Goal: Communication & Community: Connect with others

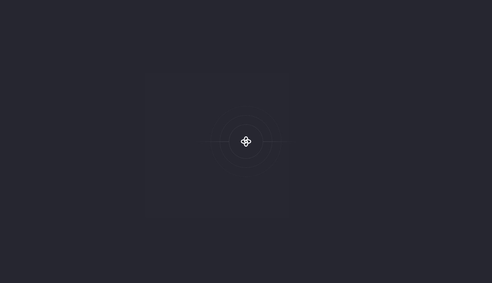
click at [243, 140] on icon at bounding box center [246, 141] width 17 height 17
click at [212, 107] on div at bounding box center [246, 141] width 71 height 71
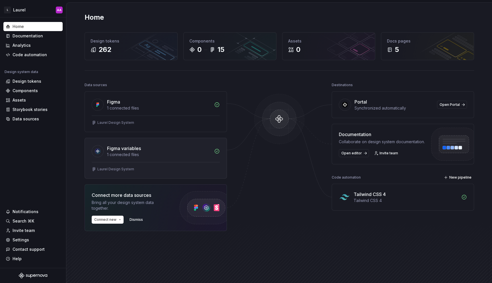
click at [167, 152] on div "1 connected files" at bounding box center [159, 155] width 104 height 6
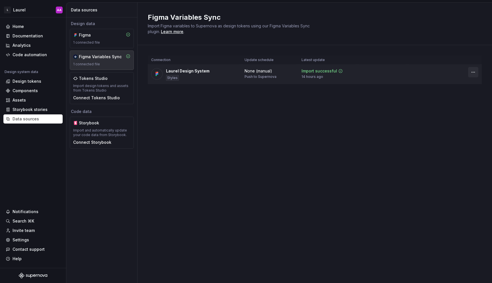
click at [472, 73] on html "L Laurel AA Home Documentation Analytics Code automation Design system data Des…" at bounding box center [246, 141] width 492 height 283
click at [361, 67] on html "L Laurel AA Home Documentation Analytics Code automation Design system data Des…" at bounding box center [246, 141] width 492 height 283
click at [100, 38] on div "Figma 1 connected file" at bounding box center [101, 38] width 57 height 13
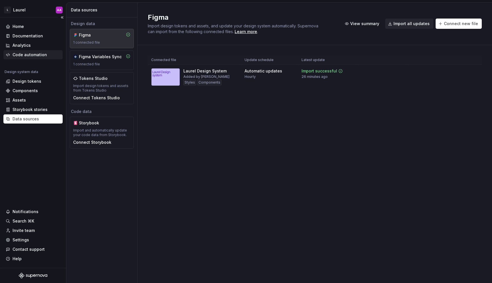
click at [27, 54] on div "Code automation" at bounding box center [30, 55] width 34 height 6
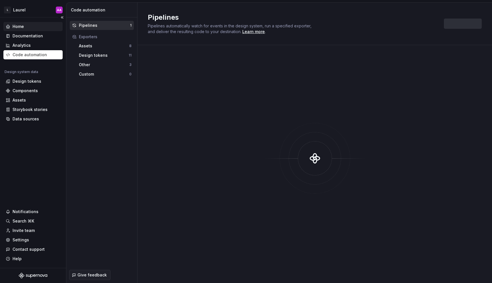
click at [30, 27] on div "Home" at bounding box center [33, 27] width 55 height 6
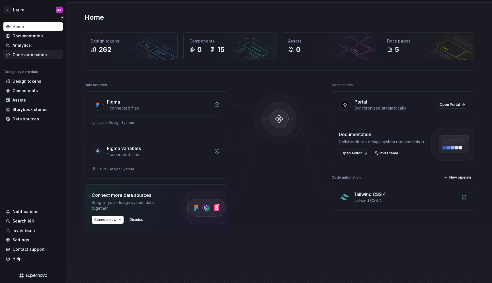
click at [34, 53] on div "Code automation" at bounding box center [30, 55] width 34 height 6
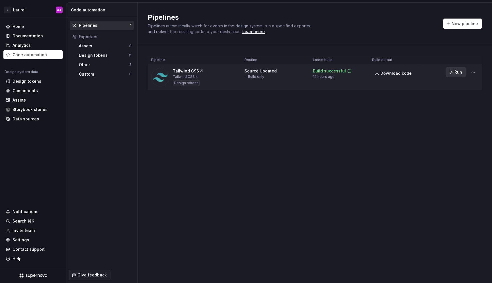
click at [459, 70] on span "Run" at bounding box center [459, 72] width 8 height 6
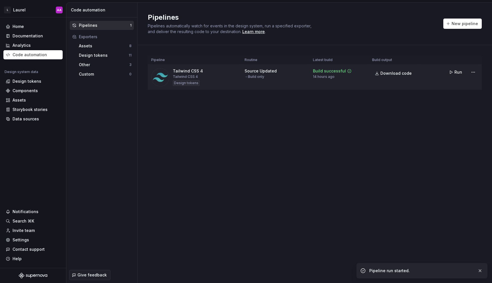
click at [446, 77] on td "Run" at bounding box center [450, 72] width 63 height 15
click at [383, 72] on span "Download code" at bounding box center [396, 73] width 31 height 6
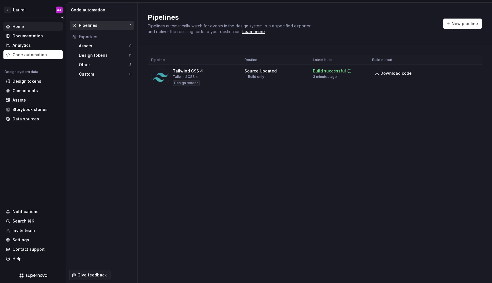
click at [25, 28] on div "Home" at bounding box center [33, 27] width 55 height 6
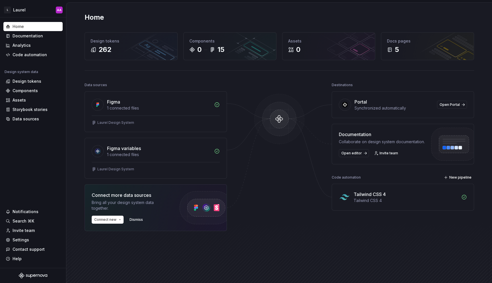
click at [370, 110] on div "Synchronized automatically" at bounding box center [394, 108] width 79 height 6
click at [461, 103] on link "Open Portal" at bounding box center [452, 105] width 30 height 8
click at [22, 232] on div "Invite team" at bounding box center [24, 230] width 22 height 6
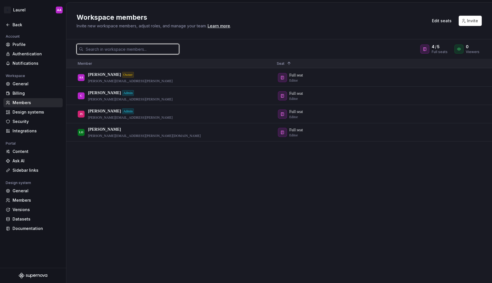
click at [139, 51] on input "text" at bounding box center [131, 49] width 96 height 10
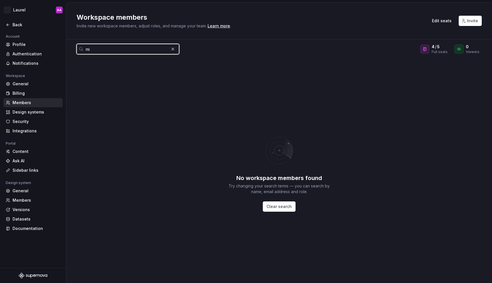
type input "m"
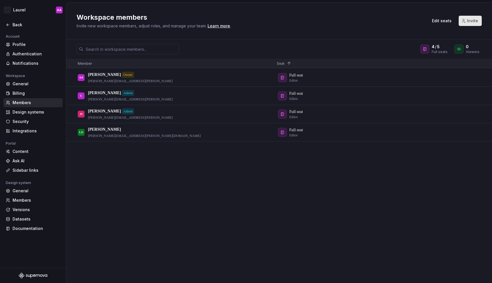
click at [481, 22] on button "Invite" at bounding box center [470, 21] width 23 height 10
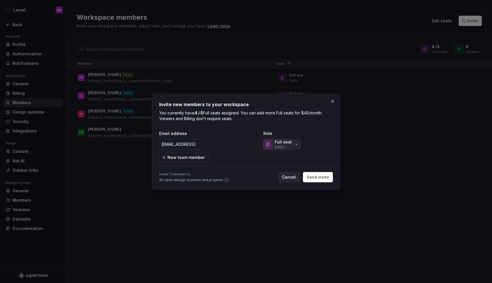
type input "[EMAIL_ADDRESS]"
click at [278, 144] on p "Full seat" at bounding box center [283, 142] width 17 height 6
click at [266, 128] on div "Invite new members to your workspace You currently have 4 / 5 Full seats assign…" at bounding box center [246, 141] width 174 height 81
click at [320, 174] on span "Send invite" at bounding box center [318, 177] width 23 height 6
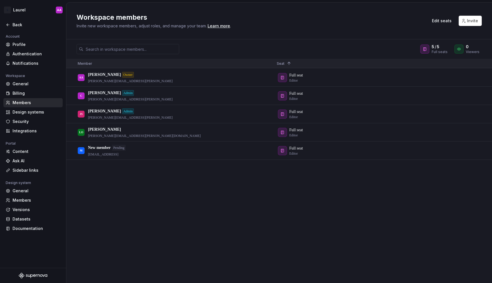
click at [265, 45] on div "5 / 5 Full seats 0 Viewers" at bounding box center [279, 49] width 426 height 10
